Goal: Task Accomplishment & Management: Manage account settings

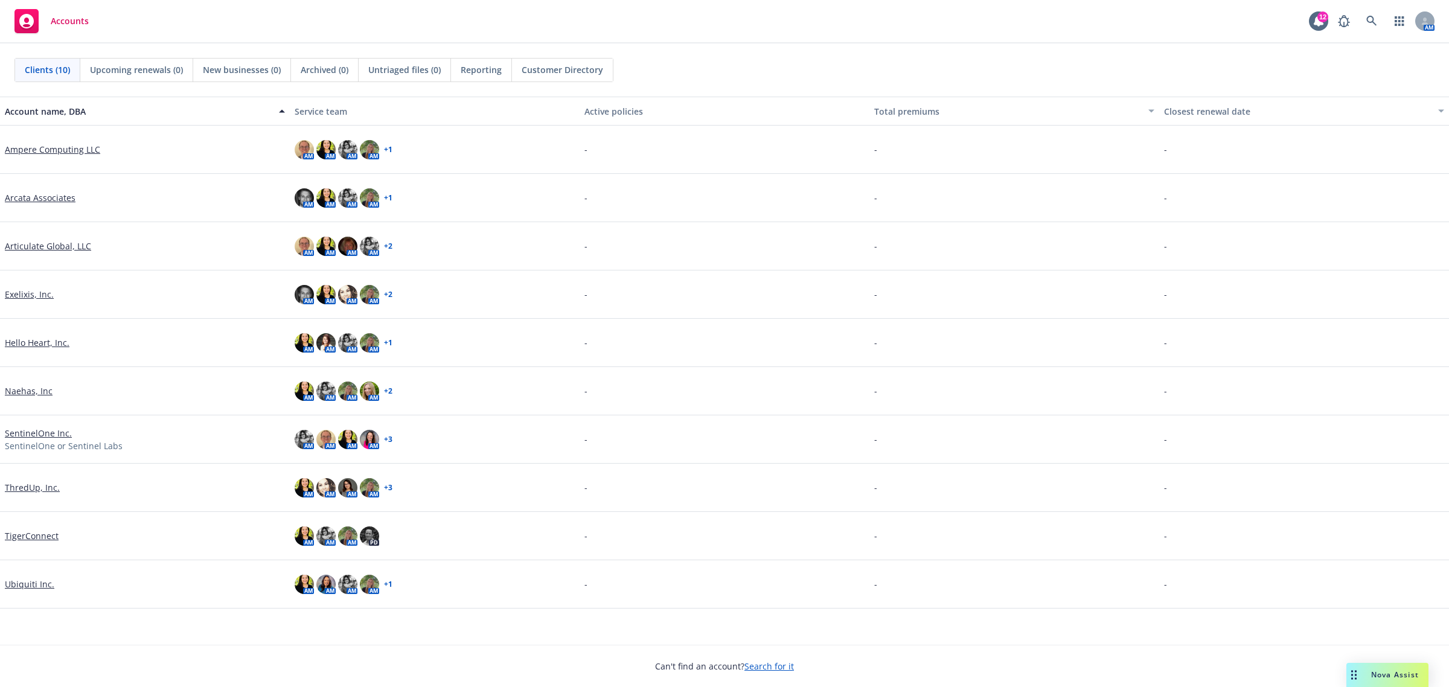
click at [41, 291] on link "Exelixis, Inc." at bounding box center [29, 294] width 49 height 13
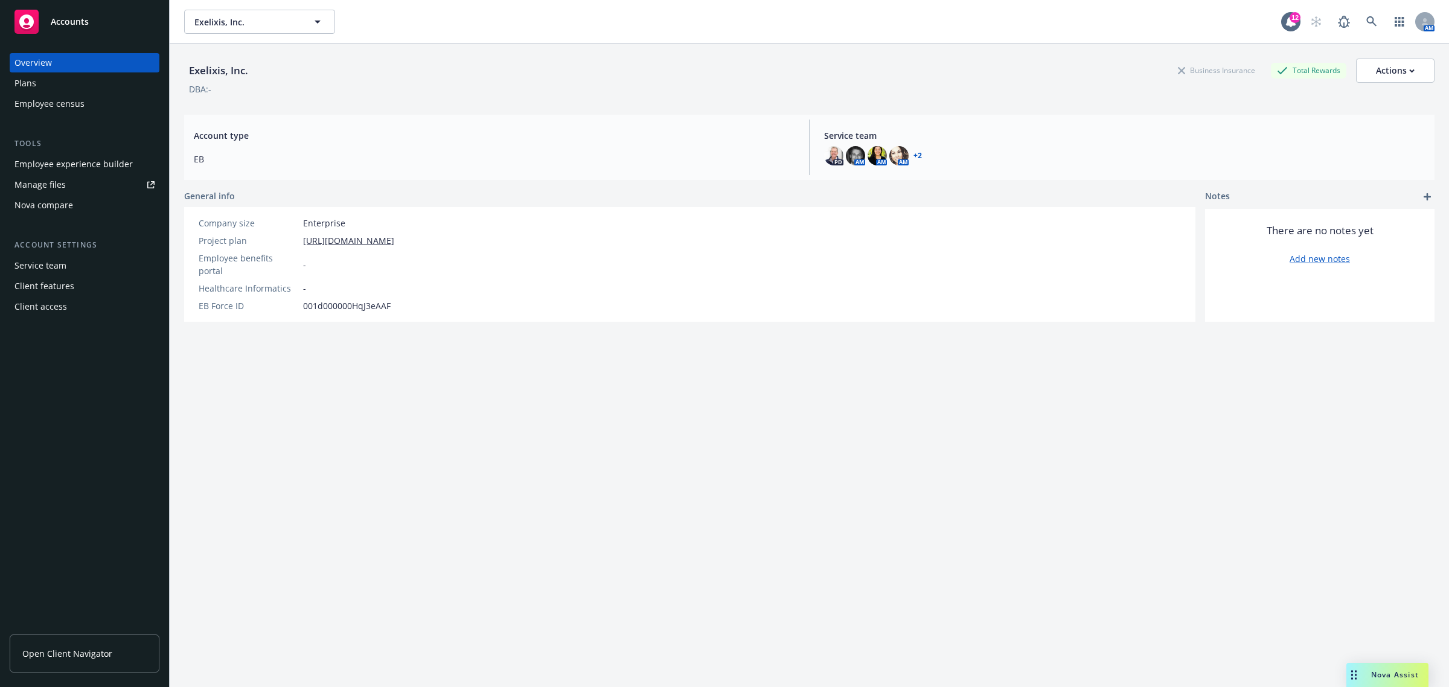
click at [88, 178] on link "Manage files" at bounding box center [85, 184] width 150 height 19
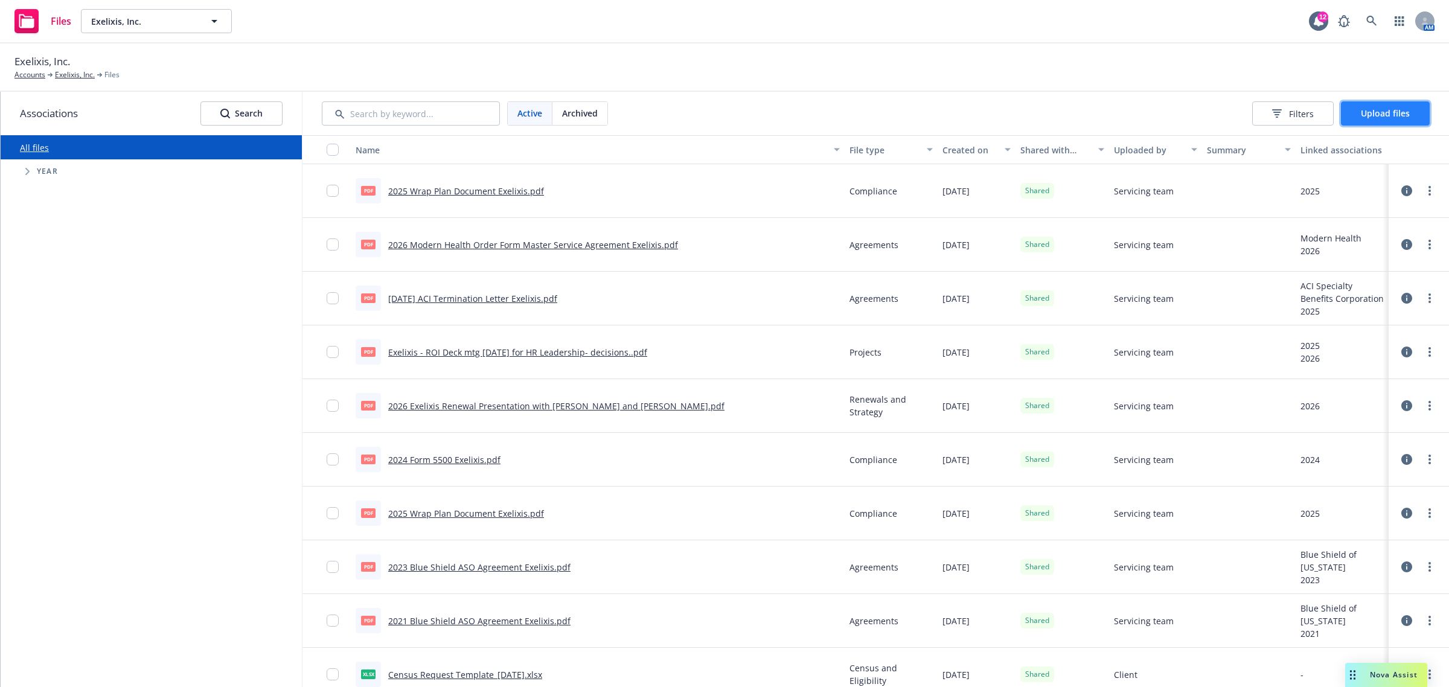
click at [1381, 101] on button "Upload files" at bounding box center [1385, 113] width 89 height 24
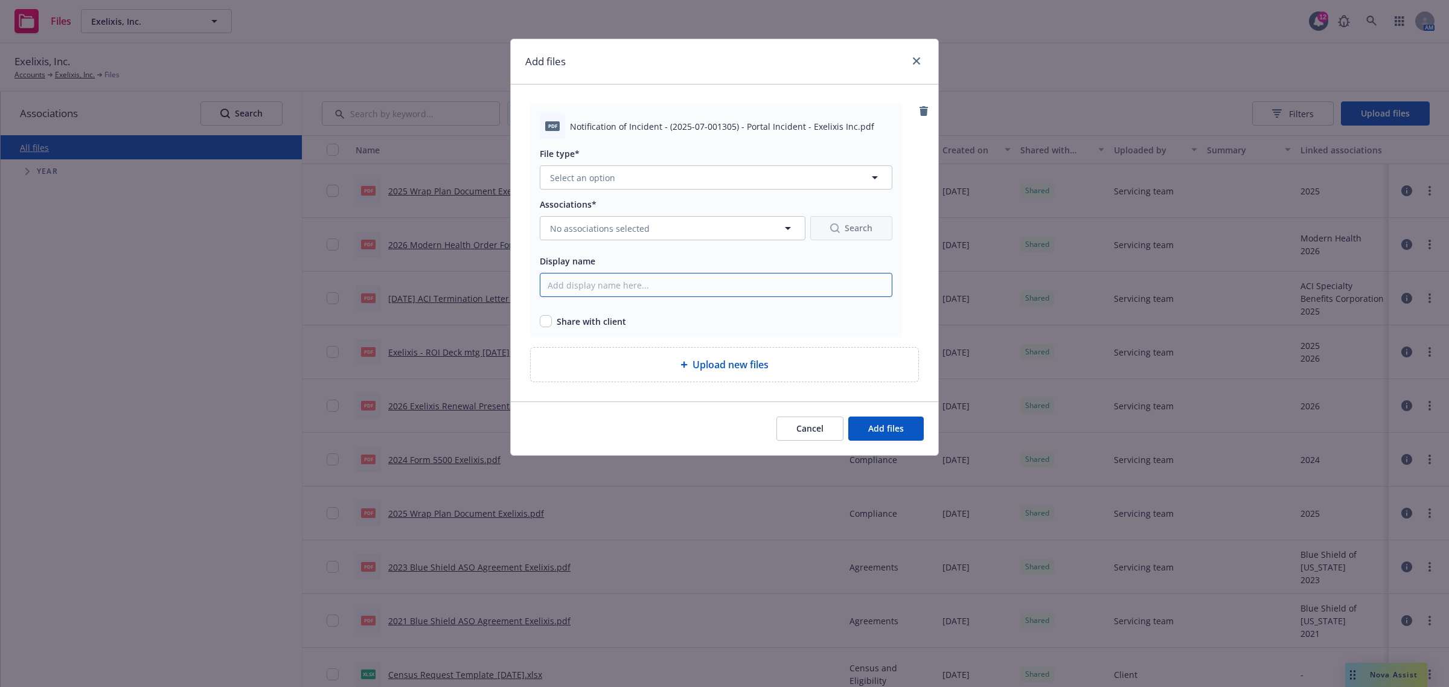
click at [600, 296] on input "Display name" at bounding box center [716, 285] width 353 height 24
type input "[DATE] Blue Shield of CA Notification of Incident Exelixis"
click at [543, 317] on input "checkbox" at bounding box center [546, 321] width 12 height 12
checkbox input "true"
drag, startPoint x: 812, startPoint y: 287, endPoint x: 479, endPoint y: 286, distance: 333.3
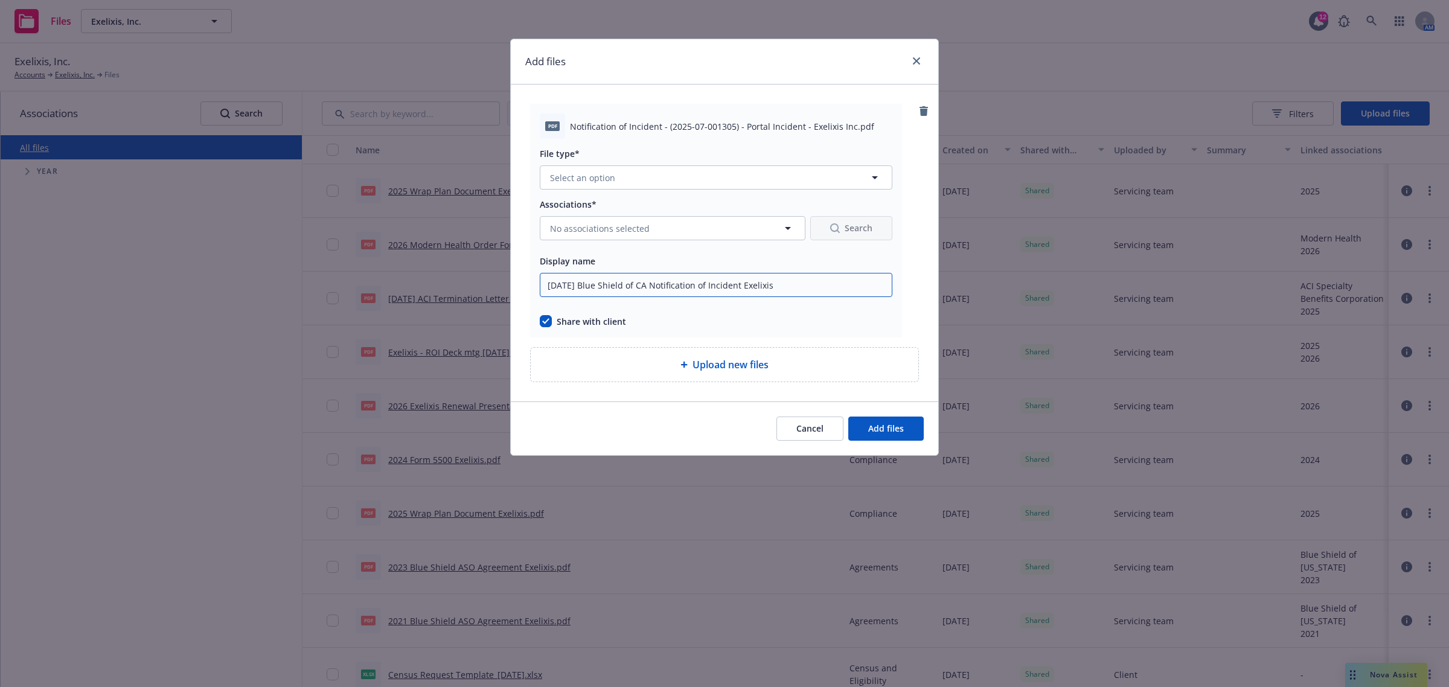
click at [479, 286] on div "Add files pdf Notification of Incident - (2025-07-001305) - Portal Incident - E…" at bounding box center [724, 343] width 1449 height 687
click at [665, 185] on button "Select an option" at bounding box center [716, 177] width 353 height 24
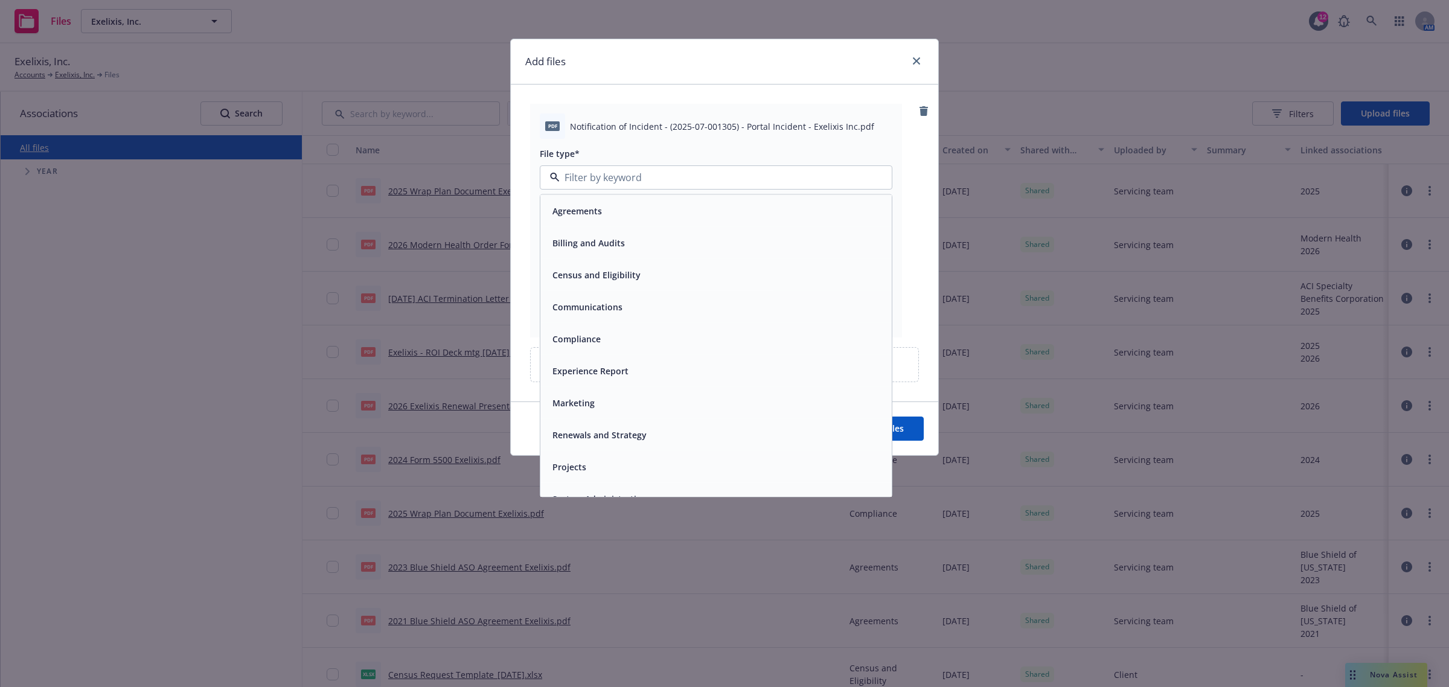
click at [617, 215] on div "Agreements" at bounding box center [716, 211] width 337 height 18
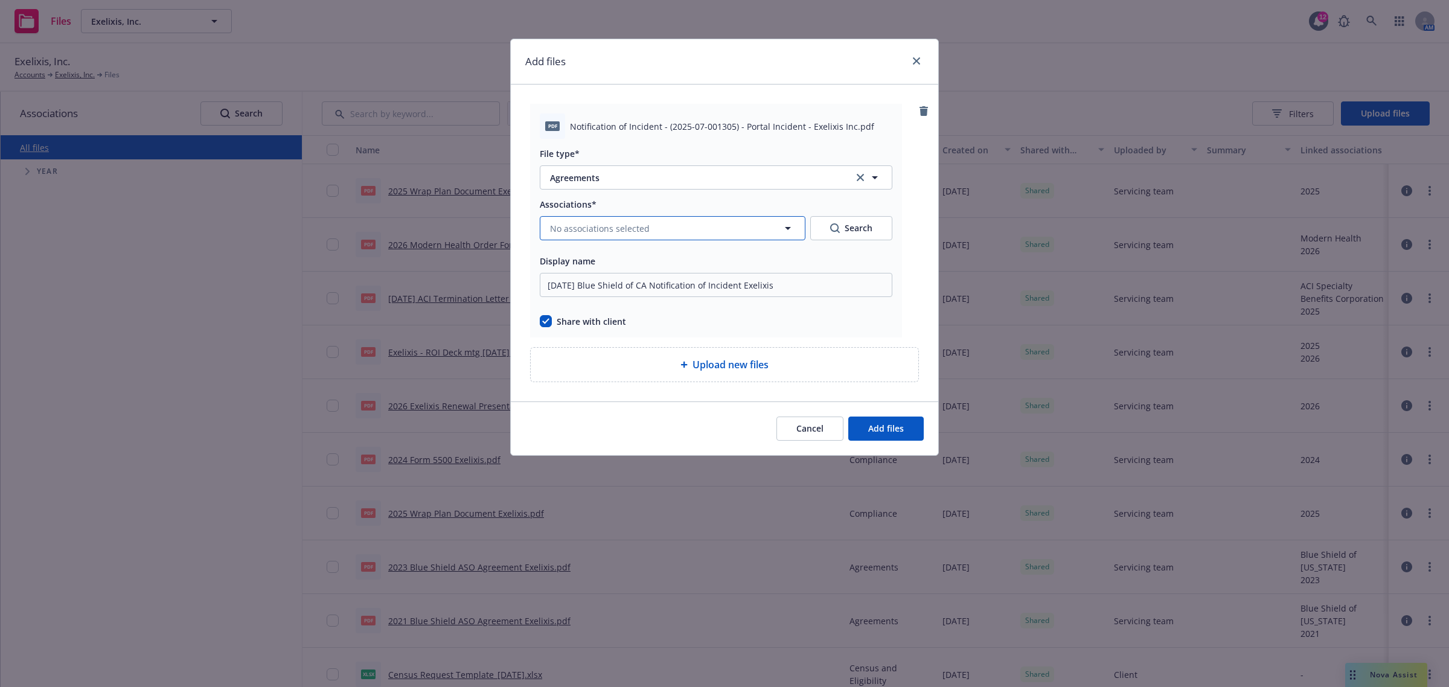
click at [657, 231] on button "No associations selected" at bounding box center [673, 228] width 266 height 24
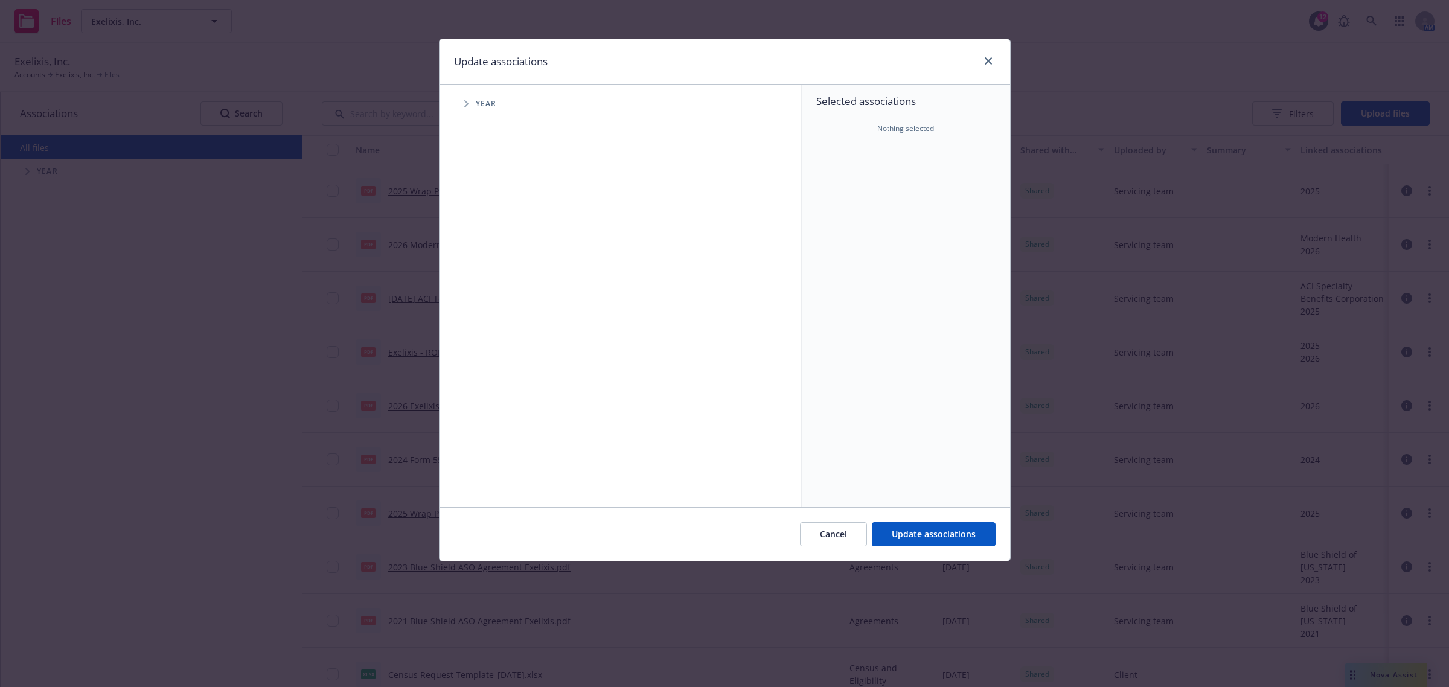
click at [466, 103] on icon "Tree Example" at bounding box center [466, 103] width 5 height 7
click at [495, 269] on input "Tree Example" at bounding box center [497, 269] width 12 height 12
checkbox input "true"
click at [481, 272] on icon "Tree Example" at bounding box center [481, 269] width 4 height 7
click at [495, 296] on icon "Tree Example" at bounding box center [497, 295] width 5 height 7
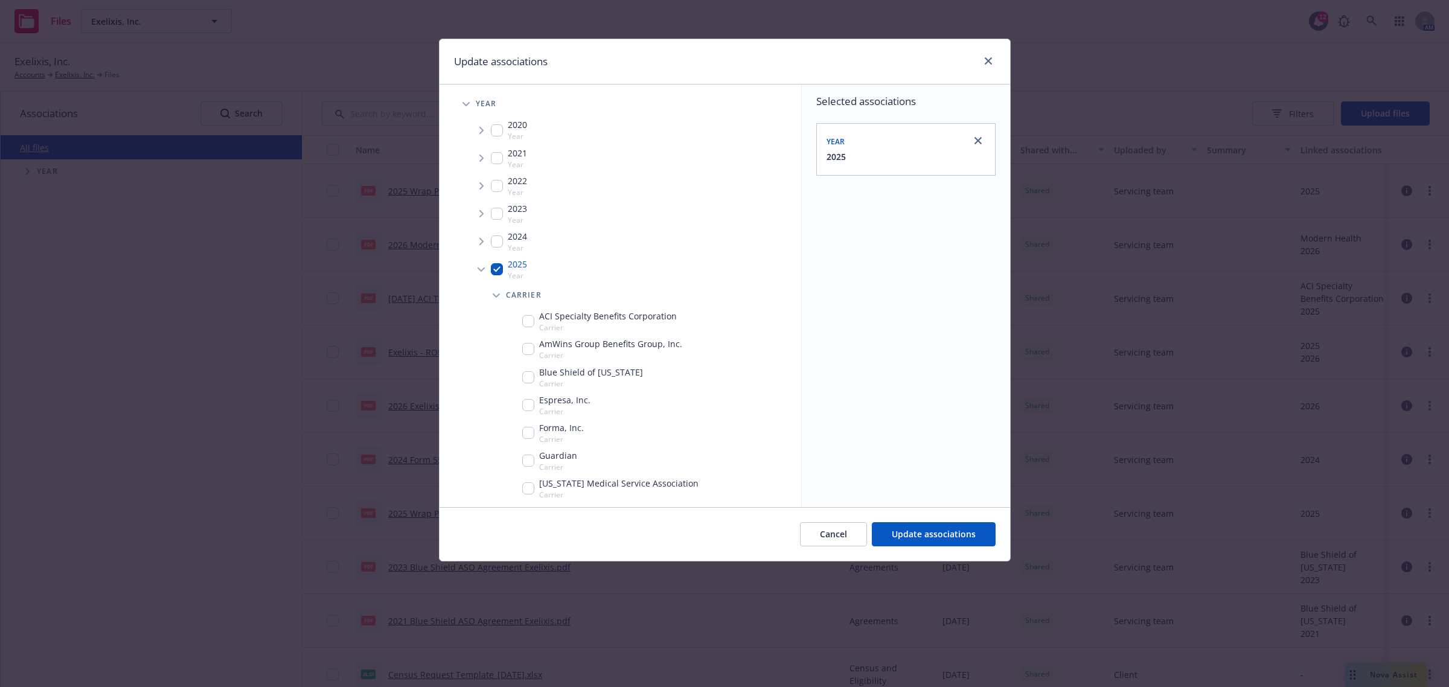
scroll to position [75, 0]
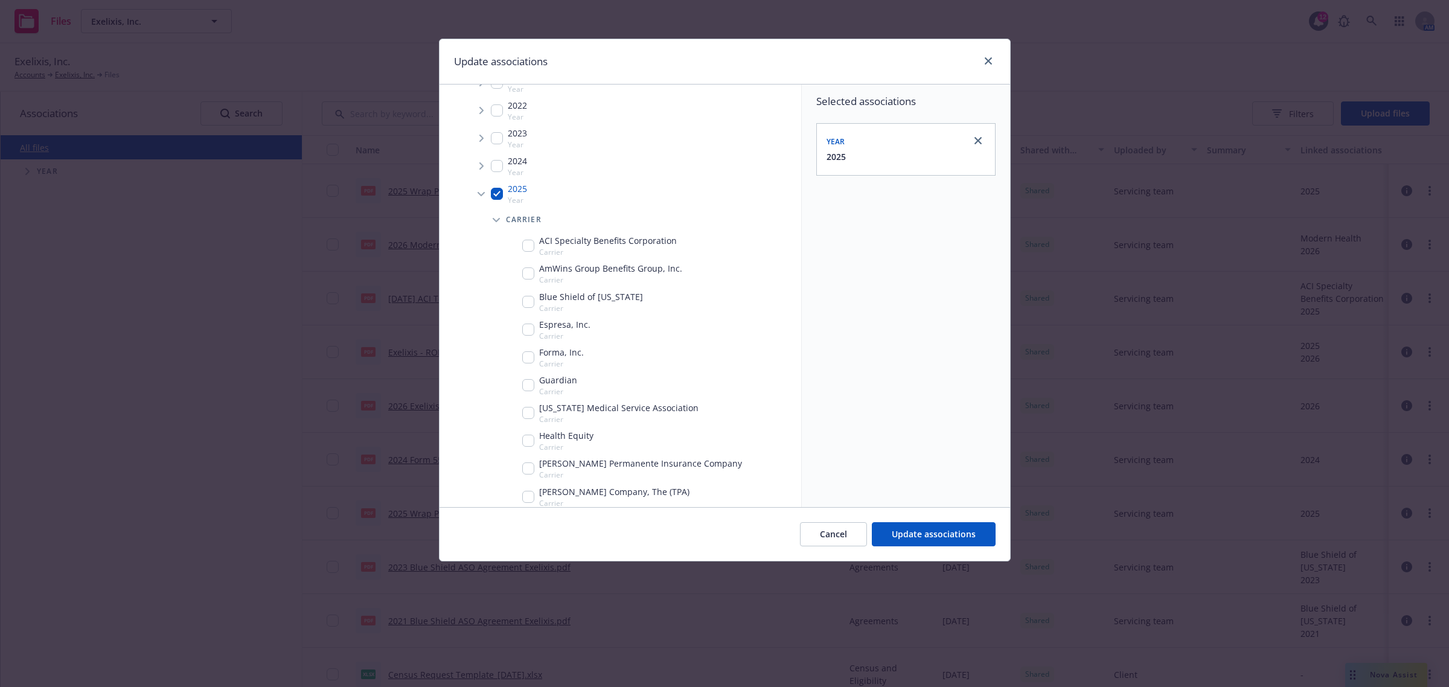
click at [533, 297] on input "Tree Example" at bounding box center [528, 302] width 12 height 12
checkbox input "true"
click at [928, 529] on span "Update associations" at bounding box center [934, 533] width 84 height 11
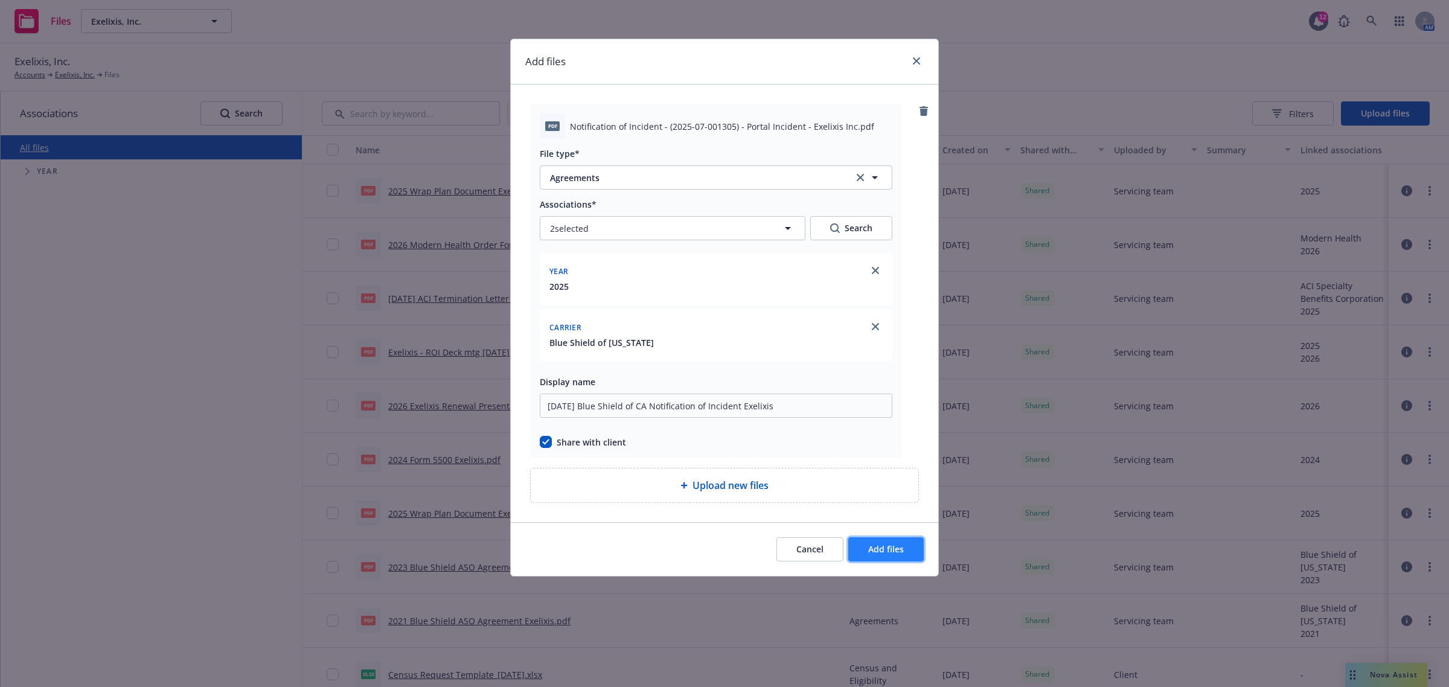
click at [899, 550] on span "Add files" at bounding box center [886, 548] width 36 height 11
